Goal: Information Seeking & Learning: Learn about a topic

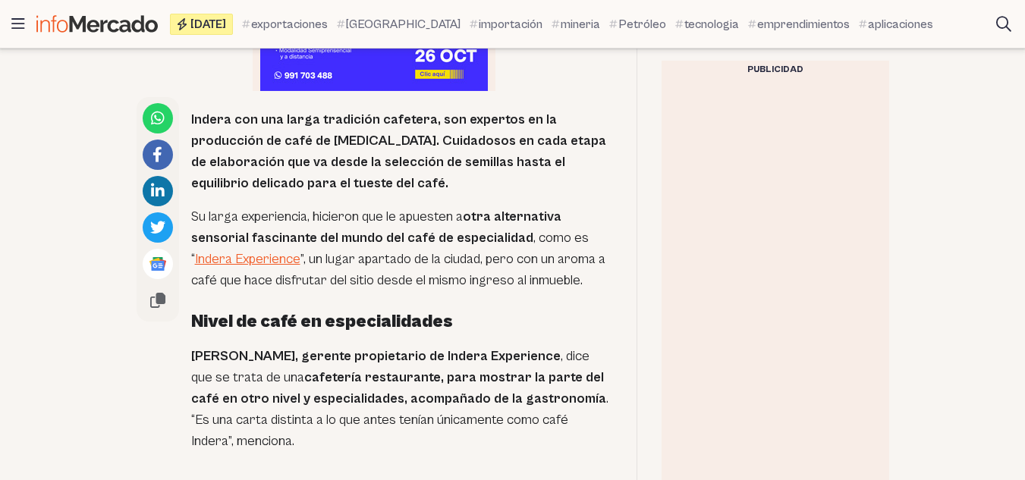
scroll to position [930, 0]
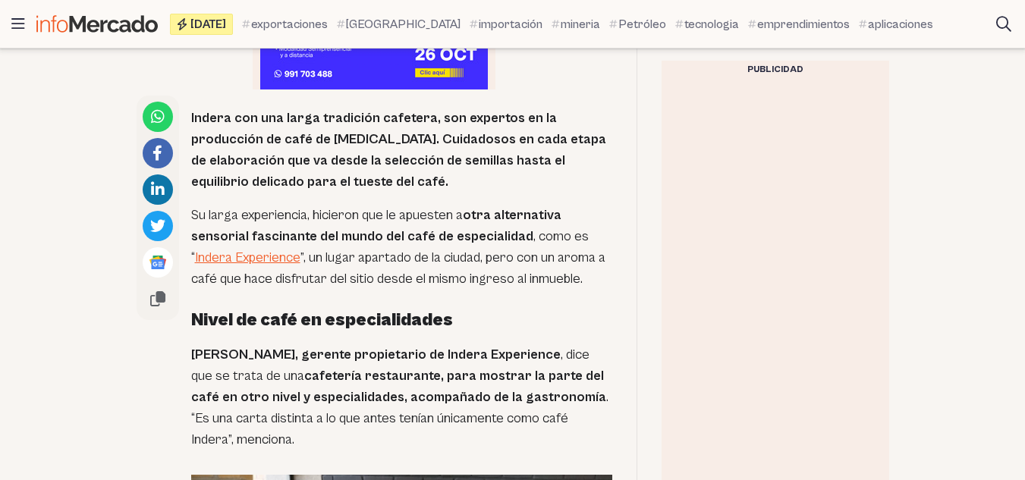
drag, startPoint x: 0, startPoint y: 0, endPoint x: 562, endPoint y: 129, distance: 576.2
click at [562, 129] on p "Indera con una larga tradición cafetera, son expertos en la producción de café …" at bounding box center [401, 150] width 421 height 85
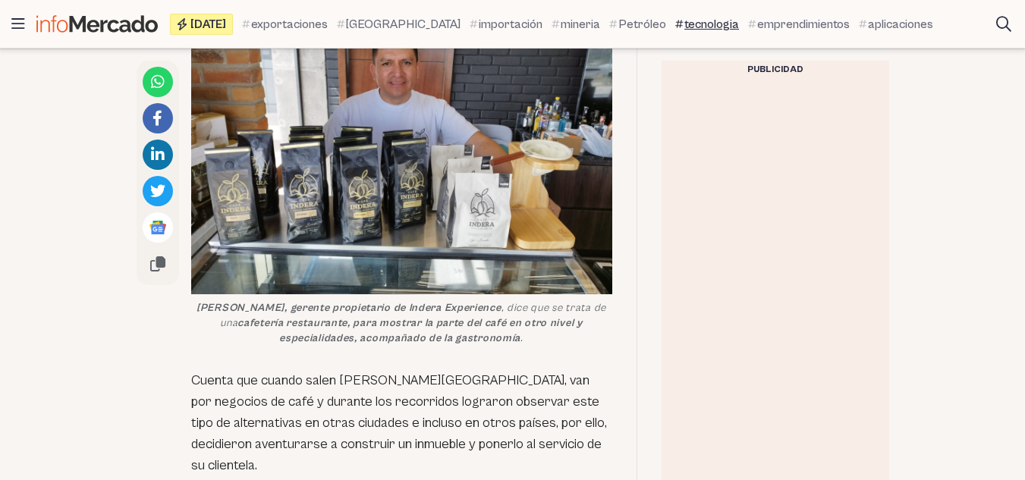
scroll to position [1404, 0]
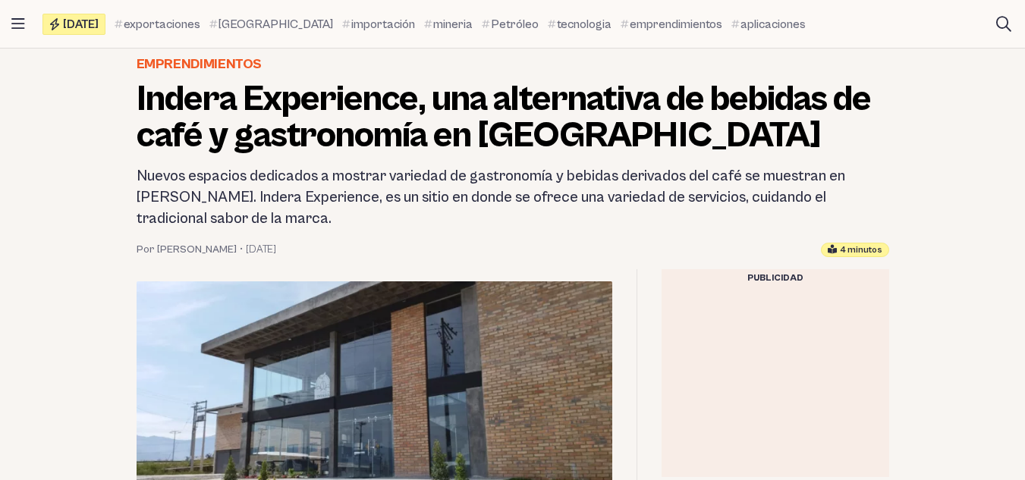
scroll to position [213, 0]
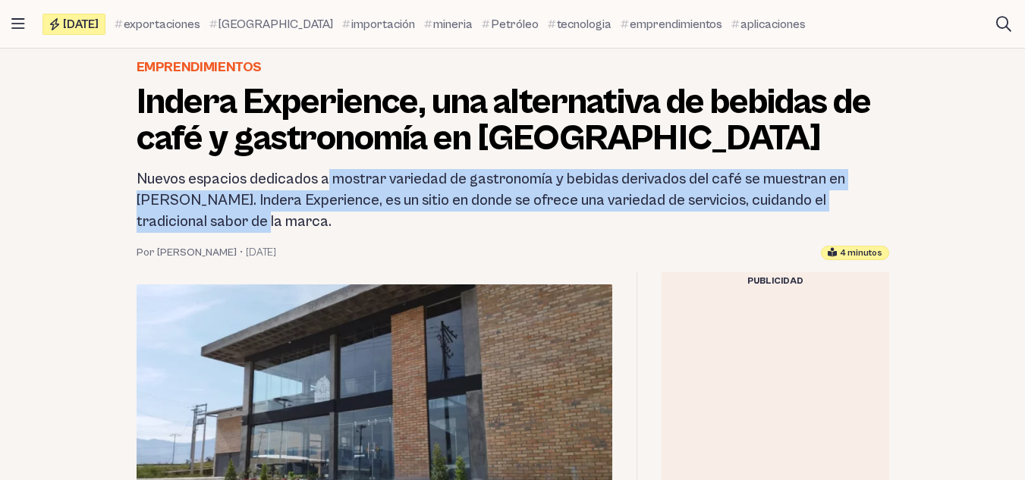
drag, startPoint x: 328, startPoint y: 179, endPoint x: 380, endPoint y: 221, distance: 67.0
click at [380, 221] on h2 "Nuevos espacios dedicados a mostrar variedad de gastronomía y bebidas derivados…" at bounding box center [513, 201] width 753 height 64
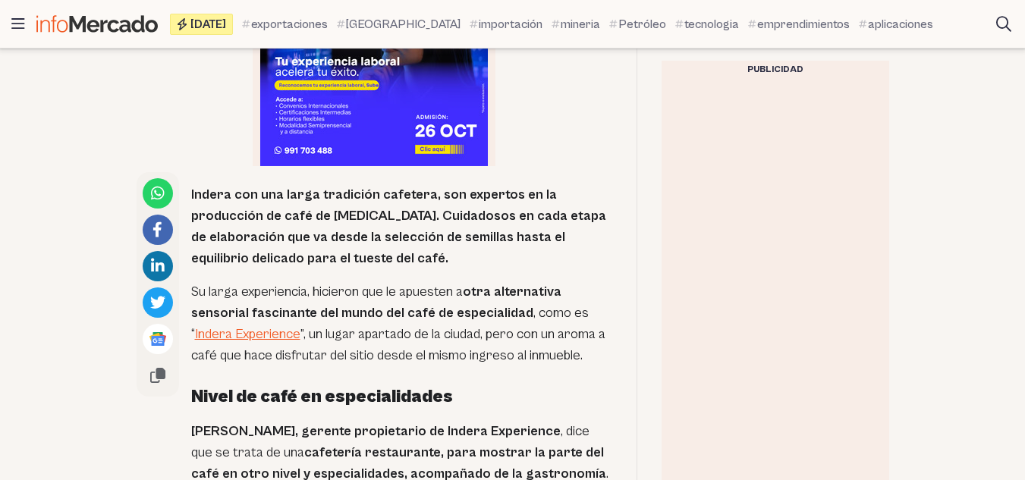
scroll to position [854, 0]
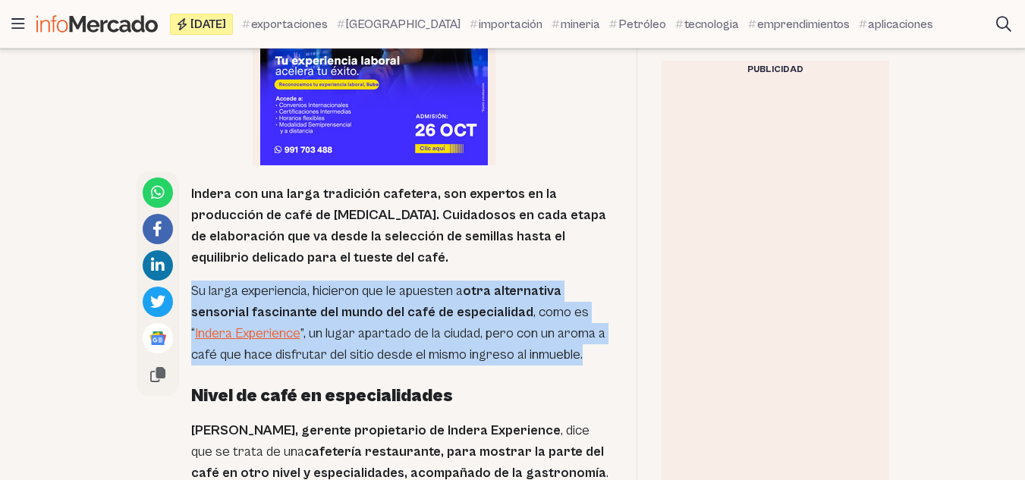
drag, startPoint x: 190, startPoint y: 291, endPoint x: 591, endPoint y: 360, distance: 406.6
click at [591, 360] on p "Su larga experiencia, hicieron que le apuesten a otra alternativa sensorial fas…" at bounding box center [401, 323] width 421 height 85
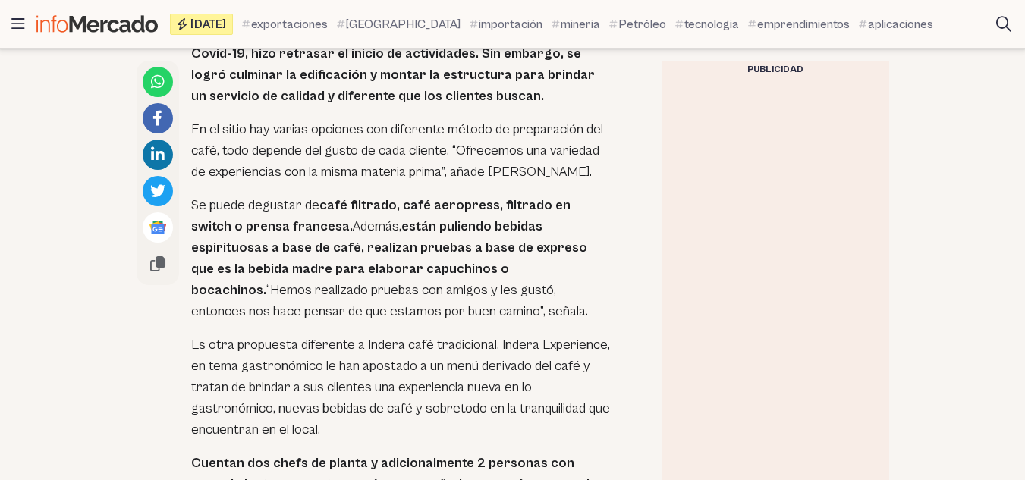
scroll to position [2151, 0]
click at [411, 386] on p "Es otra propuesta diferente a Indera café tradicional. Indera Experience, en te…" at bounding box center [401, 387] width 421 height 106
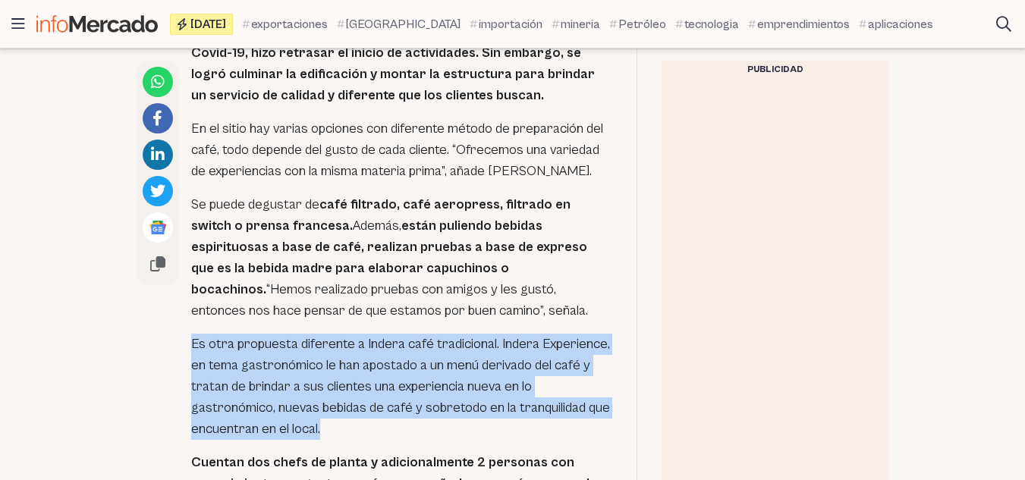
drag, startPoint x: 189, startPoint y: 294, endPoint x: 319, endPoint y: 392, distance: 163.2
copy p "Es otra propuesta diferente a Indera café tradicional. Indera Experience, en te…"
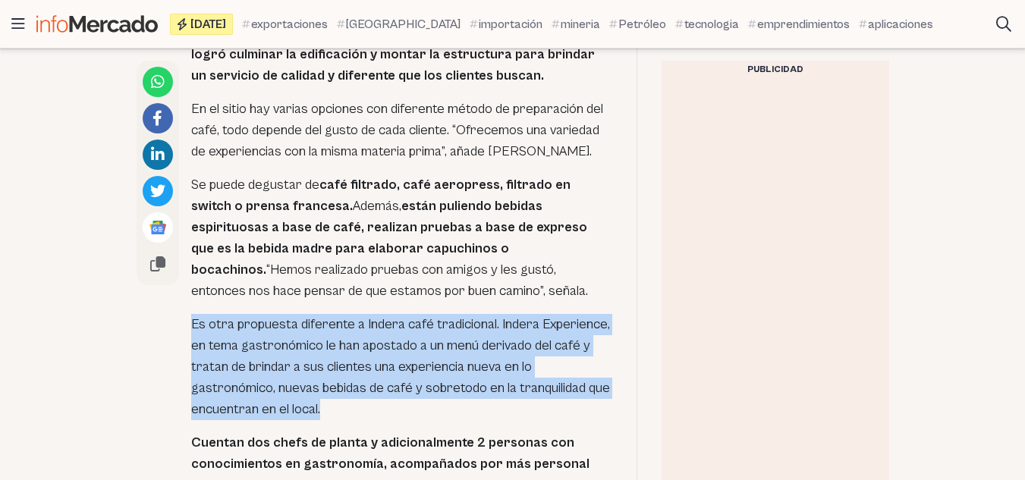
scroll to position [2169, 0]
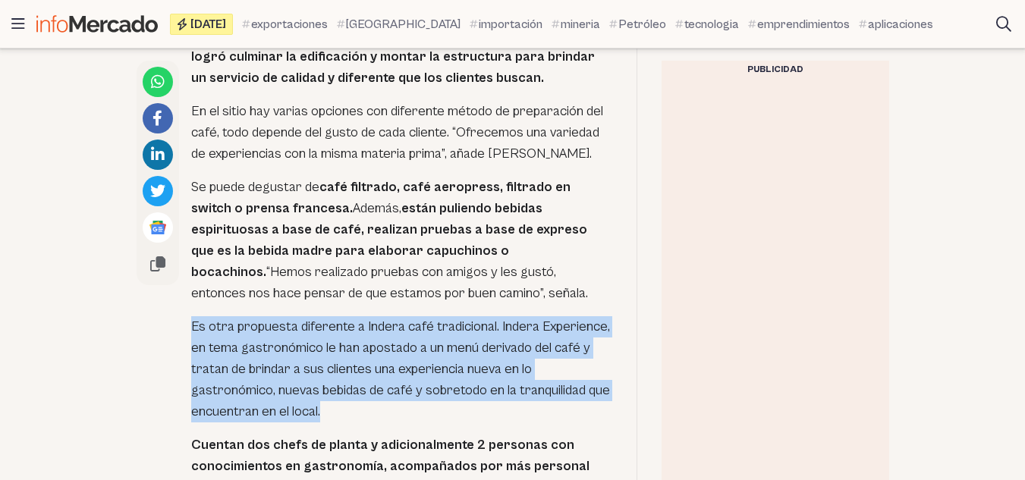
copy p "Es otra propuesta diferente a Indera café tradicional. Indera Experience, en te…"
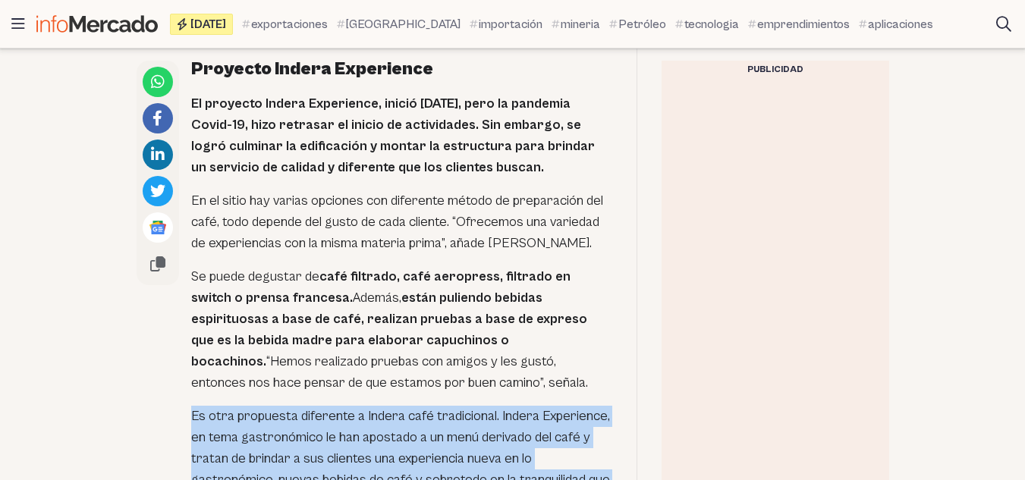
scroll to position [2061, 0]
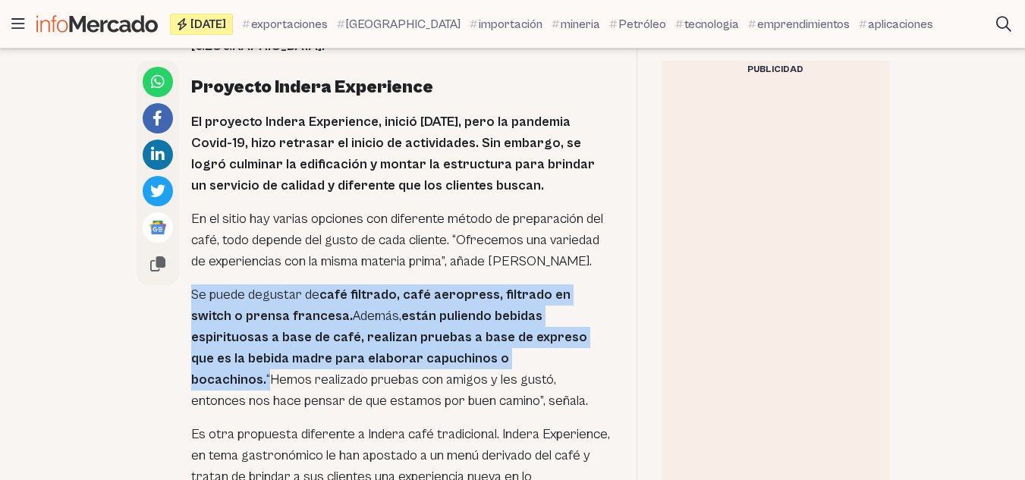
drag, startPoint x: 188, startPoint y: 248, endPoint x: 432, endPoint y: 317, distance: 253.2
click at [432, 317] on div "Indera con una larga tradición cafetera, son expertos en la producción de café …" at bounding box center [375, 37] width 476 height 2146
copy p "Se puede degustar de café filtrado, café aeropress, filtrado en switch o prensa…"
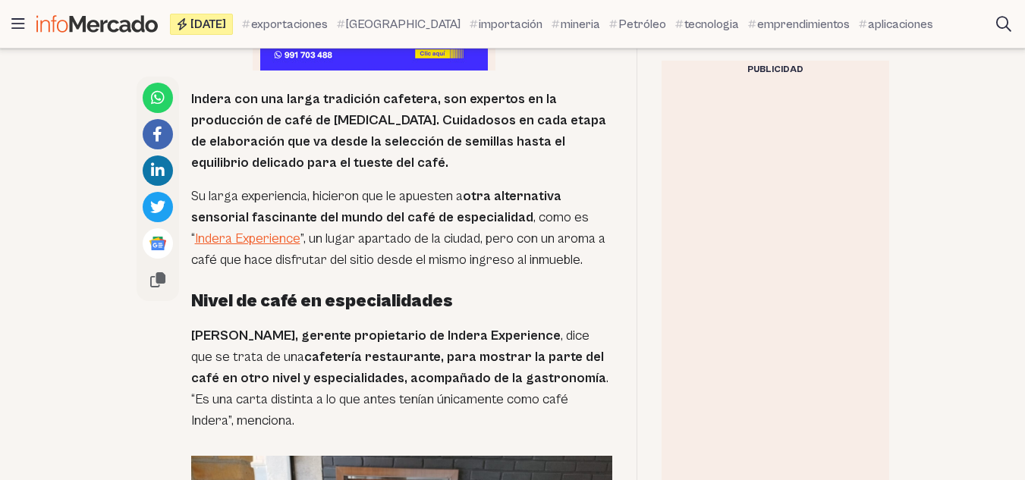
scroll to position [947, 0]
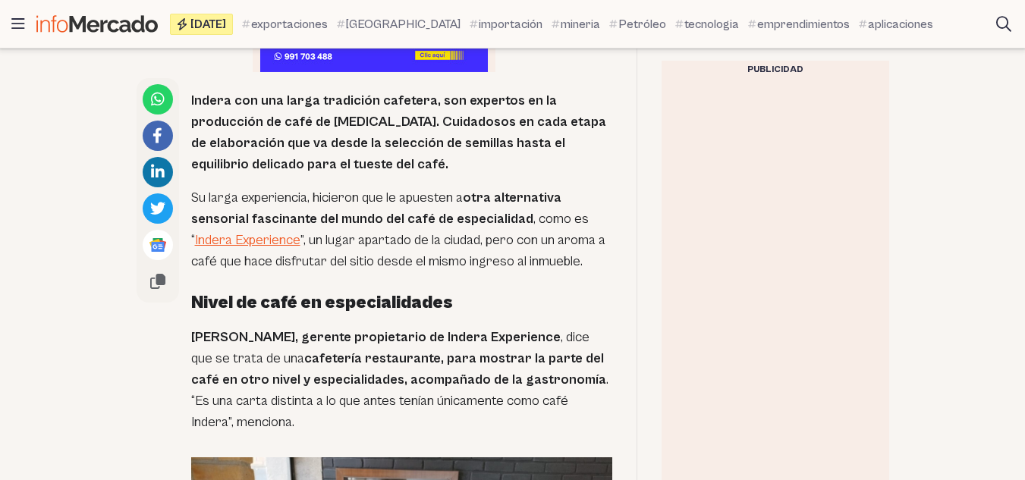
drag, startPoint x: 188, startPoint y: 332, endPoint x: 332, endPoint y: 424, distance: 170.3
copy p "[PERSON_NAME], gerente propietario de Indera Experience , dice que se trata de …"
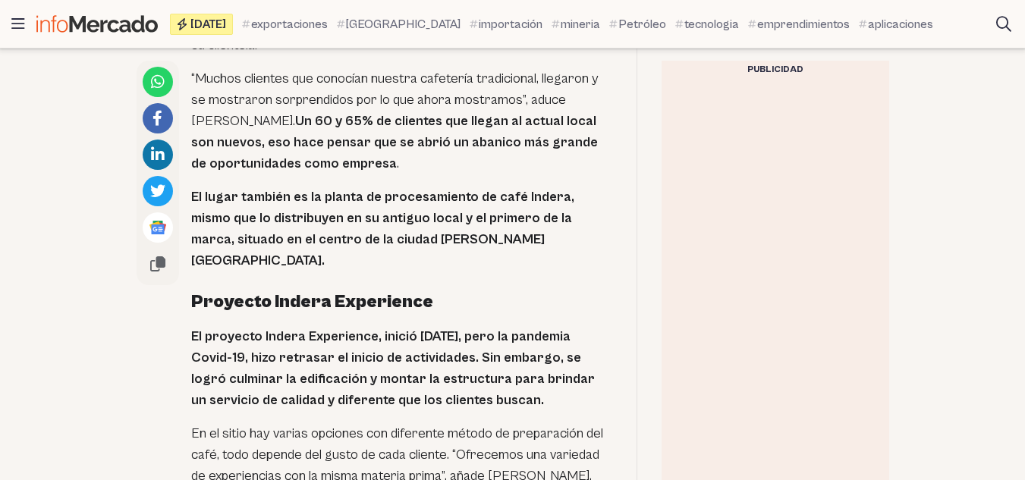
scroll to position [1848, 0]
